Goal: Task Accomplishment & Management: Use online tool/utility

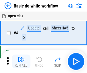
click at [21, 61] on img "button" at bounding box center [21, 59] width 7 height 7
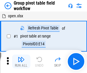
click at [21, 61] on img "button" at bounding box center [21, 59] width 7 height 7
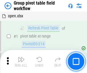
scroll to position [296, 0]
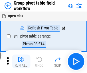
click at [21, 61] on img "button" at bounding box center [21, 59] width 7 height 7
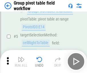
scroll to position [296, 0]
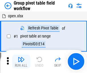
click at [21, 61] on img "button" at bounding box center [21, 59] width 7 height 7
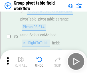
scroll to position [296, 0]
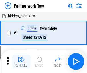
click at [21, 61] on img "button" at bounding box center [21, 59] width 7 height 7
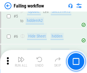
scroll to position [122, 0]
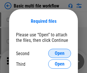
click at [60, 53] on span "Open" at bounding box center [60, 53] width 10 height 5
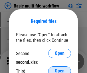
click at [60, 68] on span "Open" at bounding box center [60, 70] width 10 height 5
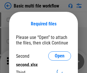
scroll to position [3, 0]
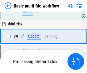
scroll to position [199, 0]
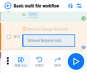
click at [21, 61] on img "button" at bounding box center [21, 59] width 7 height 7
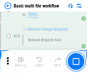
scroll to position [381, 0]
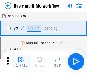
click at [21, 61] on img "button" at bounding box center [21, 59] width 7 height 7
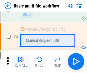
click at [21, 61] on img "button" at bounding box center [21, 59] width 7 height 7
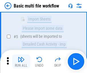
click at [21, 61] on img "button" at bounding box center [21, 59] width 7 height 7
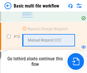
scroll to position [269, 0]
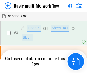
scroll to position [23, 0]
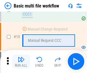
click at [21, 61] on img "button" at bounding box center [21, 59] width 7 height 7
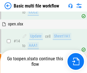
scroll to position [300, 0]
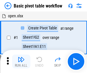
click at [21, 61] on img "button" at bounding box center [21, 59] width 7 height 7
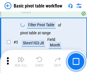
scroll to position [137, 0]
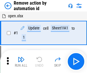
scroll to position [21, 0]
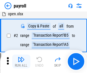
click at [21, 61] on img "button" at bounding box center [21, 59] width 7 height 7
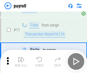
scroll to position [42, 0]
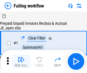
click at [21, 61] on img "button" at bounding box center [21, 59] width 7 height 7
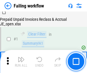
scroll to position [93, 0]
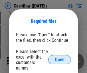
click at [60, 57] on span "Open" at bounding box center [60, 59] width 10 height 5
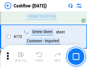
scroll to position [607, 0]
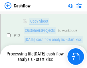
scroll to position [86, 0]
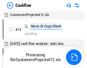
scroll to position [7, 0]
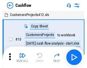
scroll to position [7, 0]
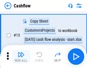
click at [21, 57] on img "button" at bounding box center [21, 54] width 7 height 7
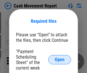
click at [60, 59] on span "Open" at bounding box center [60, 59] width 10 height 5
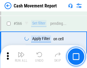
scroll to position [2627, 0]
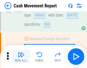
click at [21, 57] on img "button" at bounding box center [21, 54] width 7 height 7
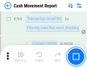
scroll to position [3185, 0]
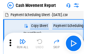
scroll to position [10, 0]
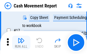
click at [21, 42] on img "button" at bounding box center [21, 40] width 7 height 7
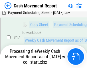
scroll to position [119, 0]
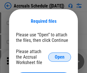
click at [60, 56] on span "Open" at bounding box center [60, 56] width 10 height 5
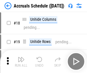
click at [21, 61] on img "button" at bounding box center [21, 59] width 7 height 7
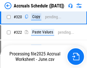
scroll to position [1066, 0]
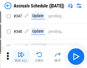
click at [21, 57] on img "button" at bounding box center [21, 54] width 7 height 7
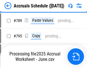
scroll to position [2408, 0]
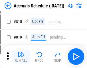
click at [21, 57] on img "button" at bounding box center [21, 54] width 7 height 7
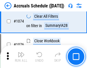
scroll to position [3433, 0]
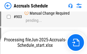
scroll to position [3005, 0]
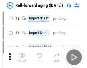
scroll to position [1, 0]
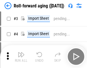
click at [21, 57] on img "button" at bounding box center [21, 54] width 7 height 7
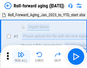
click at [21, 57] on img "button" at bounding box center [21, 54] width 7 height 7
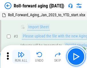
scroll to position [37, 0]
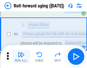
click at [21, 57] on img "button" at bounding box center [21, 54] width 7 height 7
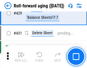
scroll to position [1987, 0]
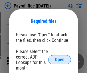
click at [60, 59] on span "Open" at bounding box center [60, 59] width 10 height 5
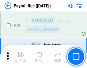
scroll to position [3527, 0]
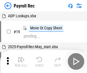
click at [21, 61] on img "button" at bounding box center [21, 59] width 7 height 7
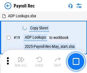
scroll to position [35, 0]
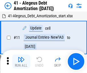
click at [21, 61] on img "button" at bounding box center [21, 59] width 7 height 7
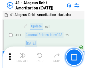
scroll to position [71, 0]
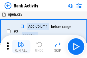
click at [21, 47] on img "button" at bounding box center [21, 44] width 7 height 7
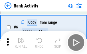
scroll to position [30, 0]
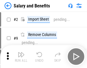
click at [21, 57] on img "button" at bounding box center [21, 54] width 7 height 7
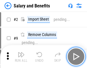
scroll to position [8, 0]
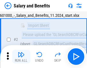
click at [21, 57] on img "button" at bounding box center [21, 54] width 7 height 7
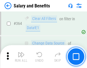
scroll to position [2699, 0]
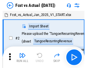
scroll to position [7, 0]
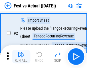
click at [21, 57] on img "button" at bounding box center [21, 54] width 7 height 7
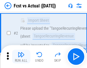
click at [21, 57] on img "button" at bounding box center [21, 54] width 7 height 7
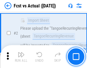
scroll to position [54, 0]
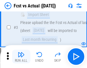
click at [21, 57] on img "button" at bounding box center [21, 54] width 7 height 7
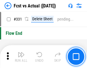
scroll to position [2743, 0]
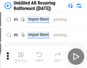
scroll to position [12, 0]
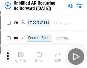
click at [21, 57] on img "button" at bounding box center [21, 54] width 7 height 7
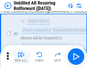
click at [21, 57] on img "button" at bounding box center [21, 54] width 7 height 7
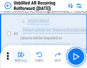
scroll to position [54, 0]
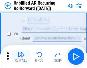
click at [21, 57] on img "button" at bounding box center [21, 54] width 7 height 7
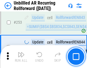
scroll to position [1947, 0]
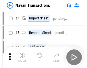
scroll to position [9, 0]
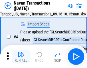
click at [21, 57] on img "button" at bounding box center [21, 54] width 7 height 7
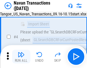
click at [21, 57] on img "button" at bounding box center [21, 54] width 7 height 7
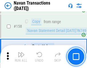
scroll to position [1858, 0]
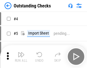
click at [21, 57] on img "button" at bounding box center [21, 54] width 7 height 7
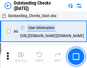
scroll to position [24, 0]
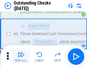
click at [21, 57] on img "button" at bounding box center [21, 54] width 7 height 7
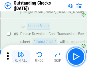
scroll to position [60, 0]
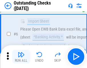
click at [21, 57] on img "button" at bounding box center [21, 54] width 7 height 7
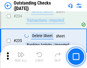
scroll to position [1740, 0]
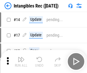
click at [21, 61] on img "button" at bounding box center [21, 59] width 7 height 7
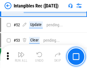
scroll to position [223, 0]
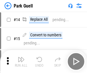
click at [21, 57] on img "button" at bounding box center [21, 59] width 7 height 7
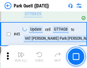
scroll to position [717, 0]
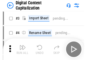
scroll to position [17, 0]
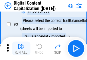
click at [21, 48] on img "button" at bounding box center [21, 46] width 7 height 7
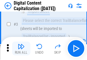
click at [21, 48] on img "button" at bounding box center [21, 46] width 7 height 7
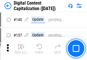
scroll to position [608, 0]
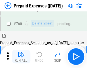
click at [21, 57] on img "button" at bounding box center [21, 54] width 7 height 7
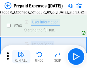
click at [21, 57] on img "button" at bounding box center [21, 54] width 7 height 7
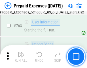
scroll to position [1622, 0]
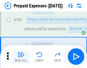
click at [21, 57] on img "button" at bounding box center [21, 54] width 7 height 7
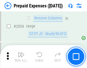
scroll to position [5991, 0]
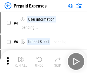
click at [21, 61] on img "button" at bounding box center [21, 59] width 7 height 7
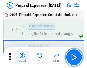
scroll to position [25, 0]
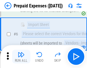
click at [21, 57] on img "button" at bounding box center [21, 54] width 7 height 7
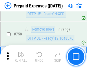
scroll to position [2042, 0]
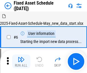
click at [21, 61] on img "button" at bounding box center [21, 59] width 7 height 7
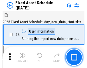
scroll to position [31, 0]
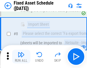
click at [21, 57] on img "button" at bounding box center [21, 54] width 7 height 7
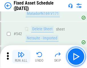
scroll to position [2043, 0]
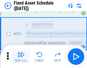
click at [21, 57] on img "button" at bounding box center [21, 54] width 7 height 7
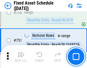
scroll to position [2794, 0]
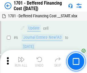
scroll to position [69, 0]
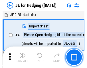
scroll to position [1, 0]
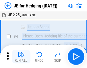
click at [21, 57] on img "button" at bounding box center [21, 54] width 7 height 7
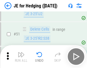
scroll to position [371, 0]
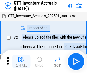
click at [21, 57] on img "button" at bounding box center [21, 59] width 7 height 7
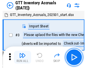
scroll to position [1, 0]
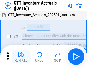
click at [21, 57] on img "button" at bounding box center [21, 54] width 7 height 7
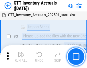
scroll to position [37, 0]
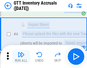
click at [21, 57] on img "button" at bounding box center [21, 54] width 7 height 7
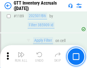
scroll to position [4680, 0]
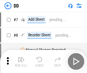
click at [21, 61] on img "button" at bounding box center [21, 59] width 7 height 7
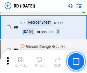
scroll to position [55, 0]
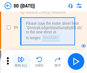
click at [21, 61] on img "button" at bounding box center [21, 59] width 7 height 7
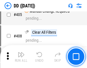
scroll to position [2564, 0]
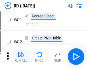
click at [21, 57] on img "button" at bounding box center [21, 54] width 7 height 7
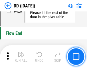
scroll to position [2743, 0]
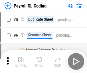
click at [21, 61] on img "button" at bounding box center [21, 59] width 7 height 7
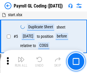
scroll to position [69, 0]
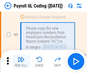
click at [21, 61] on img "button" at bounding box center [21, 59] width 7 height 7
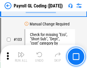
scroll to position [1345, 0]
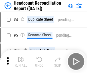
click at [21, 61] on img "button" at bounding box center [21, 59] width 7 height 7
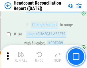
scroll to position [689, 0]
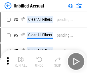
click at [21, 61] on img "button" at bounding box center [21, 59] width 7 height 7
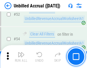
scroll to position [598, 0]
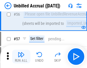
click at [21, 57] on img "button" at bounding box center [21, 54] width 7 height 7
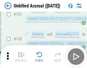
scroll to position [1707, 0]
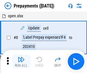
click at [21, 61] on img "button" at bounding box center [21, 59] width 7 height 7
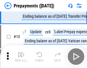
scroll to position [36, 0]
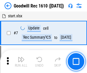
scroll to position [98, 0]
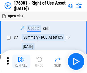
click at [21, 61] on img "button" at bounding box center [21, 59] width 7 height 7
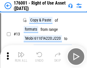
scroll to position [37, 0]
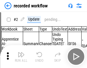
click at [21, 57] on img "button" at bounding box center [21, 54] width 7 height 7
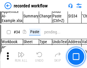
scroll to position [1791, 0]
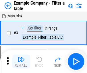
click at [21, 61] on img "button" at bounding box center [21, 59] width 7 height 7
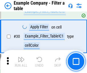
scroll to position [524, 0]
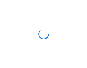
scroll to position [9, 0]
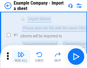
click at [21, 57] on img "button" at bounding box center [21, 54] width 7 height 7
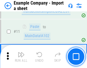
scroll to position [127, 0]
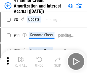
click at [21, 57] on img "button" at bounding box center [21, 59] width 7 height 7
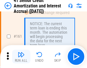
click at [21, 57] on img "button" at bounding box center [21, 54] width 7 height 7
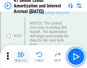
scroll to position [613, 0]
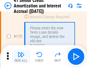
click at [21, 57] on img "button" at bounding box center [21, 54] width 7 height 7
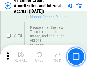
scroll to position [671, 0]
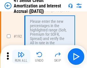
click at [21, 57] on img "button" at bounding box center [21, 54] width 7 height 7
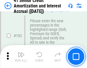
scroll to position [731, 0]
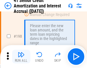
click at [21, 57] on img "button" at bounding box center [21, 54] width 7 height 7
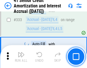
scroll to position [1464, 0]
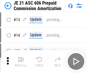
click at [21, 57] on img "button" at bounding box center [21, 59] width 7 height 7
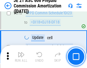
scroll to position [1070, 0]
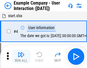
click at [21, 57] on img "button" at bounding box center [21, 54] width 7 height 7
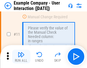
click at [21, 57] on img "button" at bounding box center [21, 54] width 7 height 7
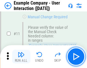
scroll to position [124, 0]
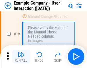
click at [21, 57] on img "button" at bounding box center [21, 54] width 7 height 7
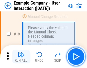
click at [21, 57] on img "button" at bounding box center [21, 54] width 7 height 7
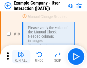
click at [21, 57] on img "button" at bounding box center [21, 54] width 7 height 7
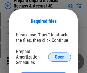
click at [60, 56] on span "Open" at bounding box center [60, 56] width 10 height 5
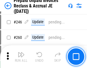
scroll to position [774, 0]
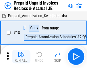
click at [21, 57] on img "button" at bounding box center [21, 54] width 7 height 7
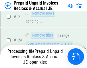
scroll to position [469, 0]
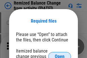
click at [60, 54] on span "Open" at bounding box center [60, 56] width 10 height 5
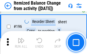
scroll to position [1103, 0]
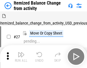
scroll to position [9, 0]
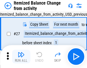
click at [21, 57] on img "button" at bounding box center [21, 54] width 7 height 7
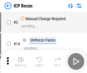
scroll to position [3, 0]
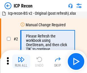
click at [21, 61] on img "button" at bounding box center [21, 59] width 7 height 7
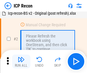
click at [21, 61] on img "button" at bounding box center [21, 59] width 7 height 7
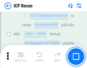
scroll to position [562, 0]
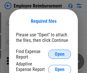
click at [60, 54] on span "Open" at bounding box center [60, 54] width 10 height 5
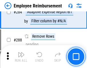
scroll to position [1558, 0]
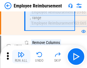
click at [21, 57] on img "button" at bounding box center [21, 54] width 7 height 7
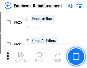
scroll to position [3432, 0]
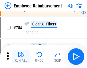
click at [21, 57] on img "button" at bounding box center [21, 54] width 7 height 7
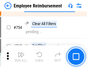
click at [21, 57] on img "button" at bounding box center [21, 54] width 7 height 7
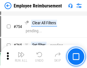
scroll to position [4021, 0]
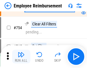
click at [21, 57] on img "button" at bounding box center [21, 54] width 7 height 7
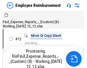
scroll to position [19, 0]
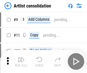
click at [21, 61] on img "button" at bounding box center [21, 59] width 7 height 7
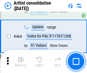
scroll to position [2510, 0]
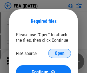
click at [60, 53] on span "Open" at bounding box center [60, 53] width 10 height 5
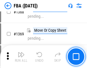
scroll to position [6155, 0]
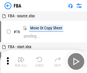
scroll to position [6, 0]
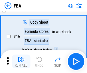
click at [21, 61] on img "button" at bounding box center [21, 59] width 7 height 7
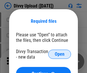
click at [60, 54] on span "Open" at bounding box center [60, 54] width 10 height 5
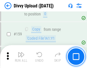
scroll to position [594, 0]
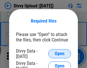
click at [60, 54] on span "Open" at bounding box center [60, 54] width 10 height 5
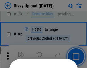
scroll to position [643, 0]
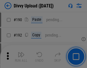
scroll to position [723, 0]
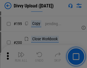
scroll to position [833, 0]
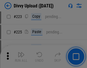
scroll to position [1144, 0]
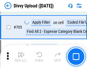
scroll to position [3921, 0]
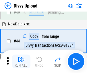
click at [21, 61] on img "button" at bounding box center [21, 59] width 7 height 7
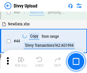
scroll to position [63, 0]
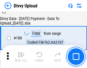
scroll to position [675, 0]
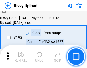
scroll to position [801, 0]
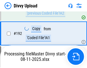
scroll to position [768, 0]
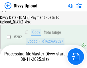
scroll to position [927, 0]
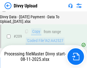
scroll to position [1054, 0]
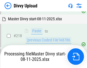
scroll to position [1234, 0]
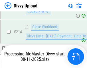
scroll to position [1185, 0]
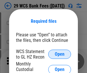
click at [60, 54] on span "Open" at bounding box center [60, 54] width 10 height 5
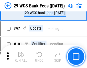
scroll to position [559, 0]
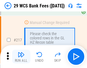
click at [21, 57] on img "button" at bounding box center [21, 54] width 7 height 7
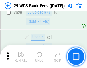
scroll to position [2958, 0]
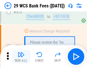
click at [21, 57] on img "button" at bounding box center [21, 54] width 7 height 7
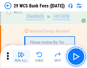
scroll to position [3174, 0]
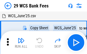
scroll to position [10, 0]
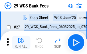
click at [21, 42] on img "button" at bounding box center [21, 40] width 7 height 7
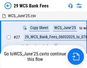
scroll to position [3, 0]
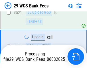
scroll to position [3100, 0]
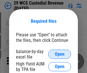
click at [60, 54] on span "Open" at bounding box center [60, 54] width 10 height 5
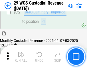
scroll to position [599, 0]
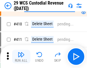
click at [21, 57] on img "button" at bounding box center [21, 54] width 7 height 7
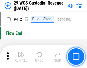
scroll to position [2737, 0]
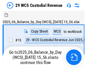
scroll to position [14, 0]
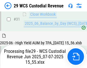
scroll to position [294, 0]
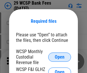
click at [60, 56] on span "Open" at bounding box center [60, 56] width 10 height 5
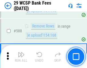
scroll to position [2256, 0]
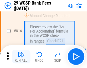
click at [21, 57] on img "button" at bounding box center [21, 54] width 7 height 7
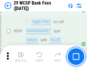
scroll to position [3636, 0]
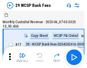
scroll to position [14, 0]
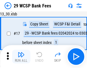
click at [21, 57] on img "button" at bounding box center [21, 54] width 7 height 7
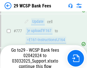
scroll to position [3388, 0]
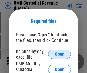
click at [60, 54] on span "Open" at bounding box center [60, 54] width 10 height 5
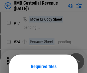
scroll to position [45, 0]
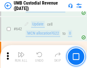
scroll to position [2968, 0]
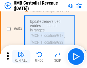
click at [21, 57] on img "button" at bounding box center [21, 54] width 7 height 7
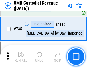
scroll to position [3505, 0]
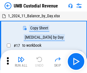
scroll to position [4, 0]
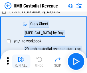
click at [21, 61] on img "button" at bounding box center [21, 59] width 7 height 7
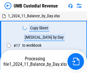
scroll to position [4, 0]
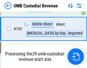
scroll to position [3491, 0]
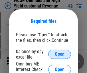
click at [60, 54] on span "Open" at bounding box center [60, 54] width 10 height 5
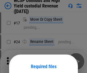
scroll to position [45, 0]
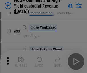
scroll to position [131, 0]
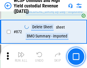
scroll to position [4851, 0]
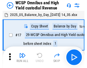
scroll to position [3, 0]
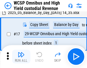
click at [21, 57] on img "button" at bounding box center [21, 54] width 7 height 7
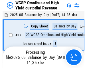
scroll to position [3, 0]
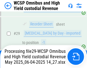
scroll to position [119, 0]
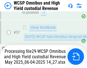
scroll to position [588, 0]
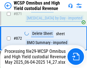
scroll to position [4838, 0]
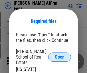
click at [60, 54] on span "Open" at bounding box center [60, 56] width 10 height 5
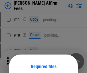
scroll to position [45, 0]
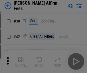
scroll to position [117, 0]
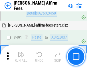
scroll to position [1558, 0]
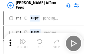
scroll to position [6, 0]
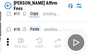
click at [21, 42] on img "button" at bounding box center [21, 40] width 7 height 7
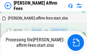
scroll to position [1301, 0]
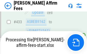
scroll to position [1536, 0]
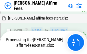
scroll to position [1325, 0]
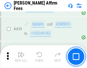
scroll to position [1496, 0]
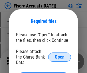
click at [60, 54] on span "Open" at bounding box center [60, 56] width 10 height 5
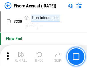
scroll to position [1816, 0]
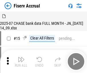
scroll to position [7, 0]
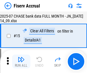
click at [21, 61] on img "button" at bounding box center [21, 59] width 7 height 7
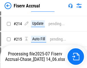
scroll to position [1739, 0]
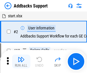
click at [21, 57] on img "button" at bounding box center [21, 59] width 7 height 7
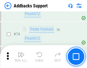
scroll to position [417, 0]
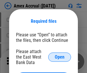
click at [60, 56] on span "Open" at bounding box center [60, 56] width 10 height 5
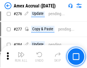
scroll to position [1492, 0]
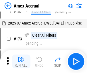
click at [21, 61] on img "button" at bounding box center [21, 59] width 7 height 7
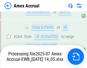
scroll to position [1637, 0]
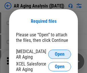
click at [60, 53] on span "Open" at bounding box center [60, 54] width 10 height 5
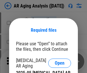
scroll to position [9, 0]
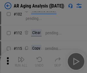
scroll to position [79, 0]
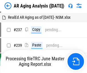
scroll to position [6, 0]
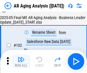
click at [21, 61] on img "button" at bounding box center [21, 59] width 7 height 7
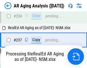
scroll to position [888, 0]
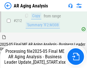
scroll to position [906, 0]
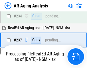
scroll to position [906, 0]
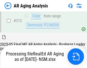
scroll to position [857, 0]
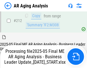
scroll to position [882, 0]
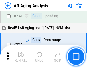
scroll to position [882, 0]
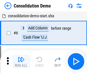
click at [21, 61] on img "button" at bounding box center [21, 59] width 7 height 7
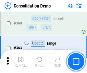
scroll to position [1921, 0]
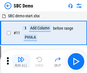
click at [21, 61] on img "button" at bounding box center [21, 59] width 7 height 7
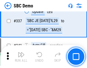
scroll to position [1508, 0]
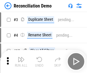
click at [21, 61] on img "button" at bounding box center [21, 59] width 7 height 7
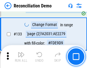
scroll to position [681, 0]
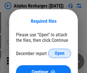
click at [60, 53] on span "Open" at bounding box center [60, 53] width 10 height 5
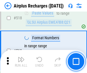
scroll to position [2466, 0]
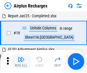
click at [21, 61] on img "button" at bounding box center [21, 59] width 7 height 7
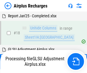
scroll to position [25, 0]
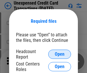
click at [60, 54] on span "Open" at bounding box center [60, 54] width 10 height 5
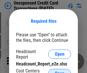
click at [60, 71] on span "Open" at bounding box center [60, 73] width 10 height 5
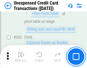
scroll to position [1474, 0]
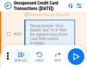
click at [21, 57] on img "button" at bounding box center [21, 54] width 7 height 7
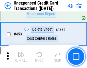
scroll to position [1955, 0]
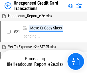
scroll to position [9, 0]
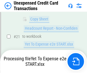
scroll to position [93, 0]
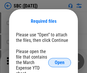
click at [60, 62] on span "Open" at bounding box center [60, 62] width 10 height 5
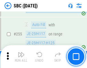
scroll to position [1120, 0]
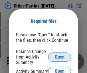
click at [60, 56] on span "Open" at bounding box center [60, 56] width 10 height 5
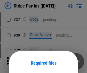
scroll to position [42, 0]
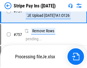
scroll to position [3018, 0]
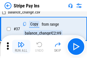
click at [21, 47] on img "button" at bounding box center [21, 44] width 7 height 7
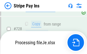
scroll to position [3005, 0]
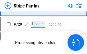
scroll to position [3005, 0]
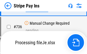
scroll to position [3005, 0]
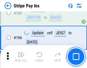
scroll to position [776, 0]
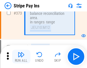
click at [21, 57] on img "button" at bounding box center [21, 54] width 7 height 7
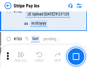
scroll to position [2998, 0]
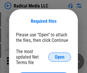
click at [60, 56] on span "Open" at bounding box center [60, 56] width 10 height 5
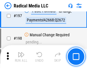
scroll to position [1326, 0]
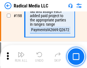
click at [21, 57] on img "button" at bounding box center [21, 54] width 7 height 7
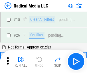
scroll to position [32, 0]
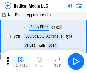
click at [21, 61] on img "button" at bounding box center [21, 59] width 7 height 7
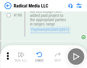
scroll to position [1437, 0]
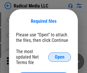
click at [60, 56] on span "Open" at bounding box center [60, 56] width 10 height 5
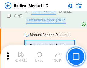
scroll to position [1326, 0]
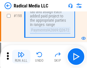
click at [21, 57] on img "button" at bounding box center [21, 54] width 7 height 7
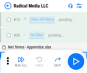
scroll to position [32, 0]
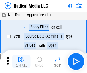
click at [21, 61] on img "button" at bounding box center [21, 59] width 7 height 7
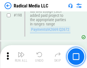
scroll to position [1437, 0]
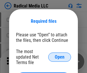
click at [60, 56] on span "Open" at bounding box center [60, 56] width 10 height 5
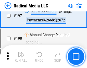
scroll to position [1326, 0]
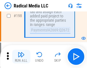
click at [21, 57] on img "button" at bounding box center [21, 54] width 7 height 7
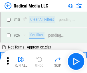
scroll to position [32, 0]
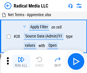
click at [21, 61] on img "button" at bounding box center [21, 59] width 7 height 7
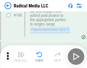
scroll to position [1437, 0]
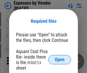
click at [60, 59] on span "Open" at bounding box center [60, 59] width 10 height 5
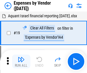
click at [21, 61] on img "button" at bounding box center [21, 59] width 7 height 7
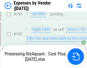
scroll to position [422, 0]
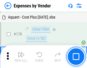
scroll to position [447, 0]
